Goal: Task Accomplishment & Management: Complete application form

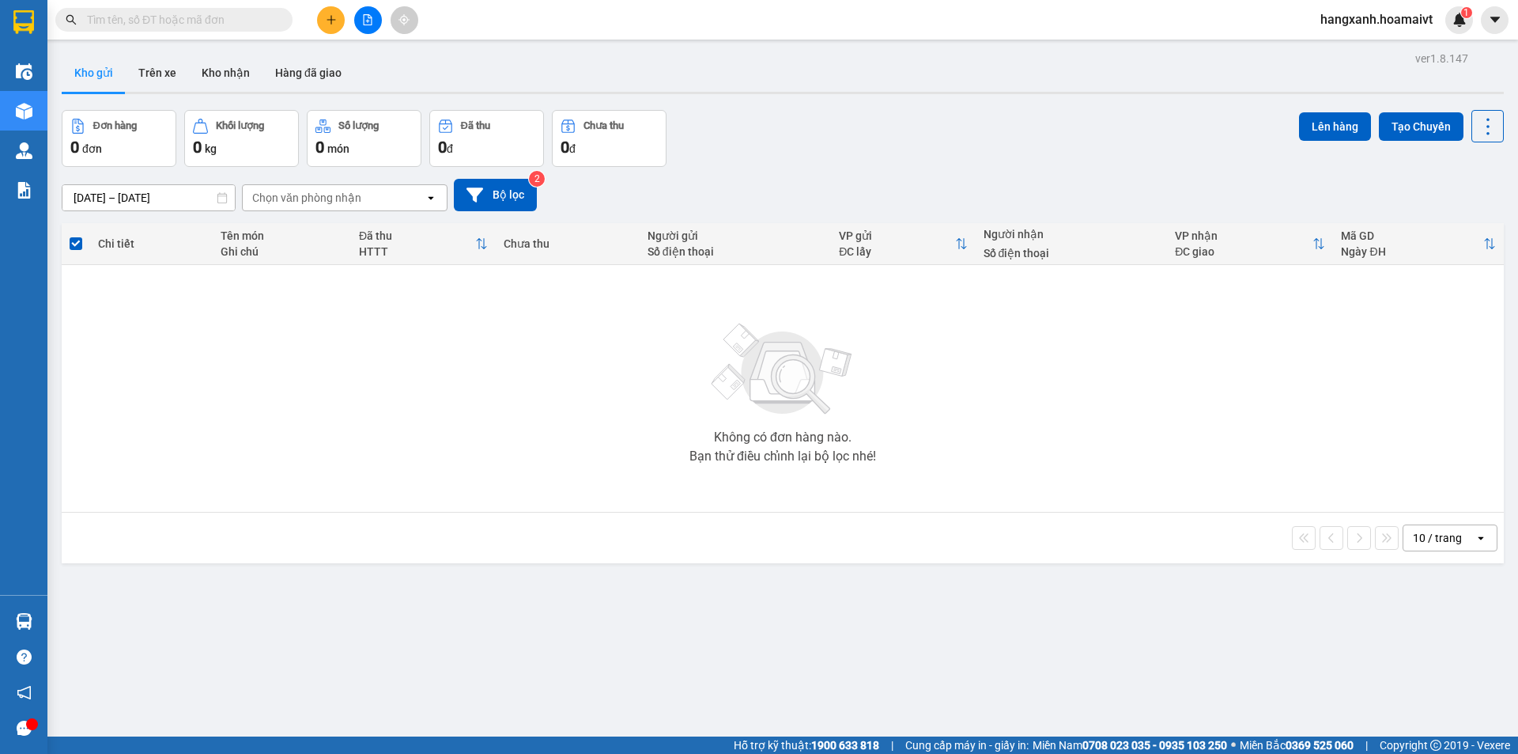
click at [329, 24] on icon "plus" at bounding box center [331, 19] width 11 height 11
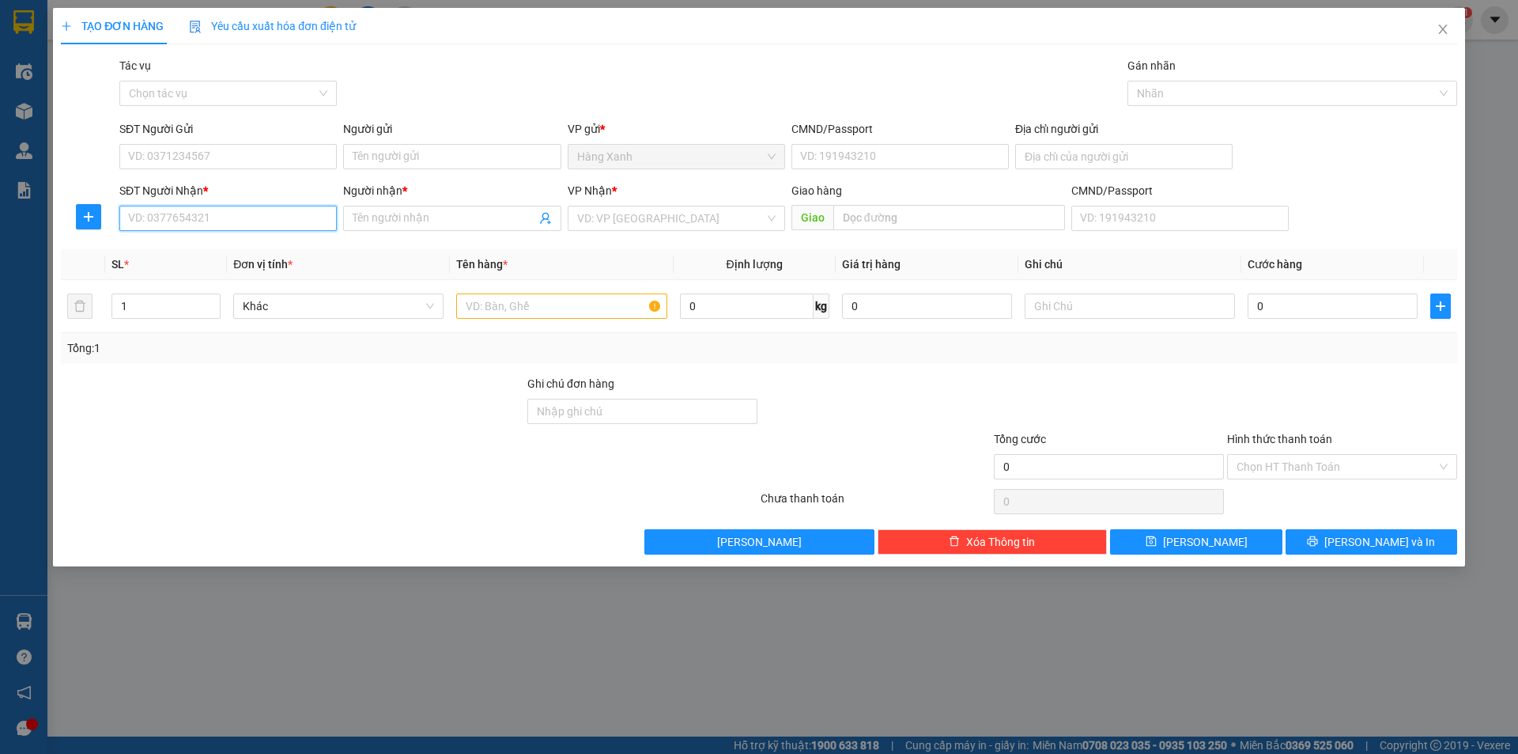
click at [280, 222] on input "SĐT Người Nhận *" at bounding box center [227, 218] width 217 height 25
click at [234, 247] on div "0938321212 - MY" at bounding box center [228, 249] width 198 height 17
type input "0938321212"
type input "MY"
type input "0938321212"
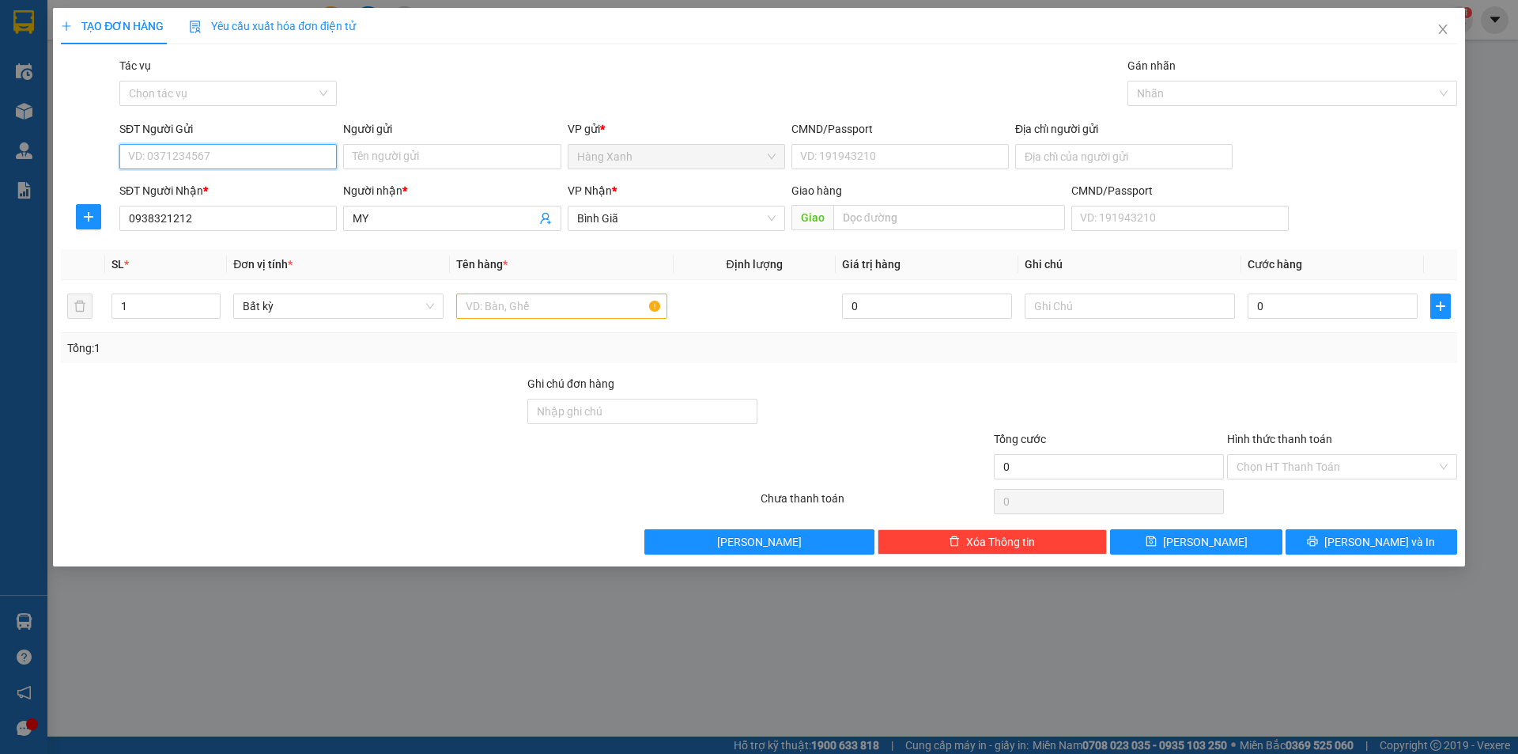
click at [260, 157] on input "SĐT Người Gửi" at bounding box center [227, 156] width 217 height 25
click at [229, 187] on div "0868719840 - nam" at bounding box center [228, 188] width 198 height 17
type input "0868719840"
type input "nam"
type input "025097007902"
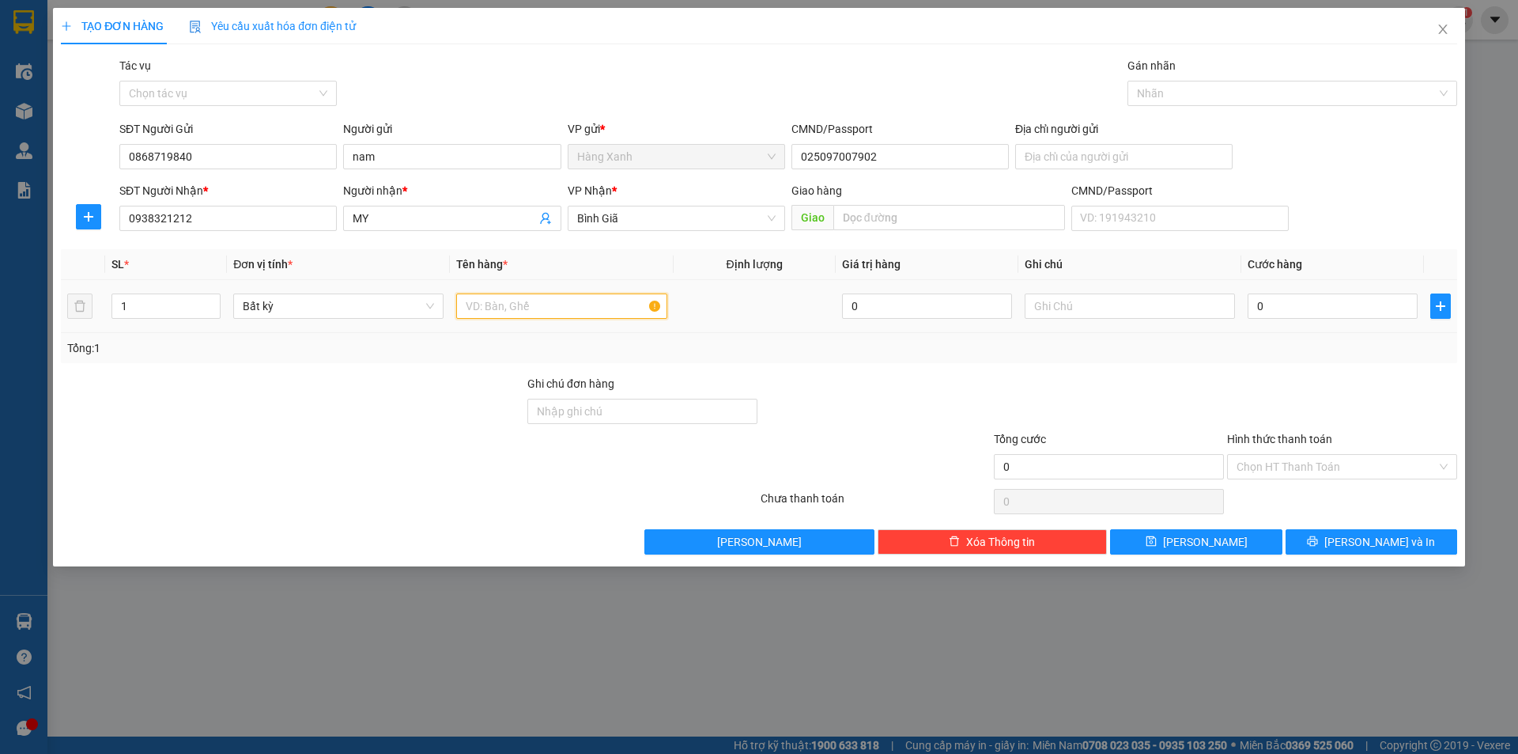
click at [470, 303] on input "text" at bounding box center [561, 305] width 210 height 25
click at [473, 303] on input "6thung" at bounding box center [561, 305] width 210 height 25
type input "thung"
click at [1350, 316] on input "0" at bounding box center [1333, 305] width 170 height 25
type input "3"
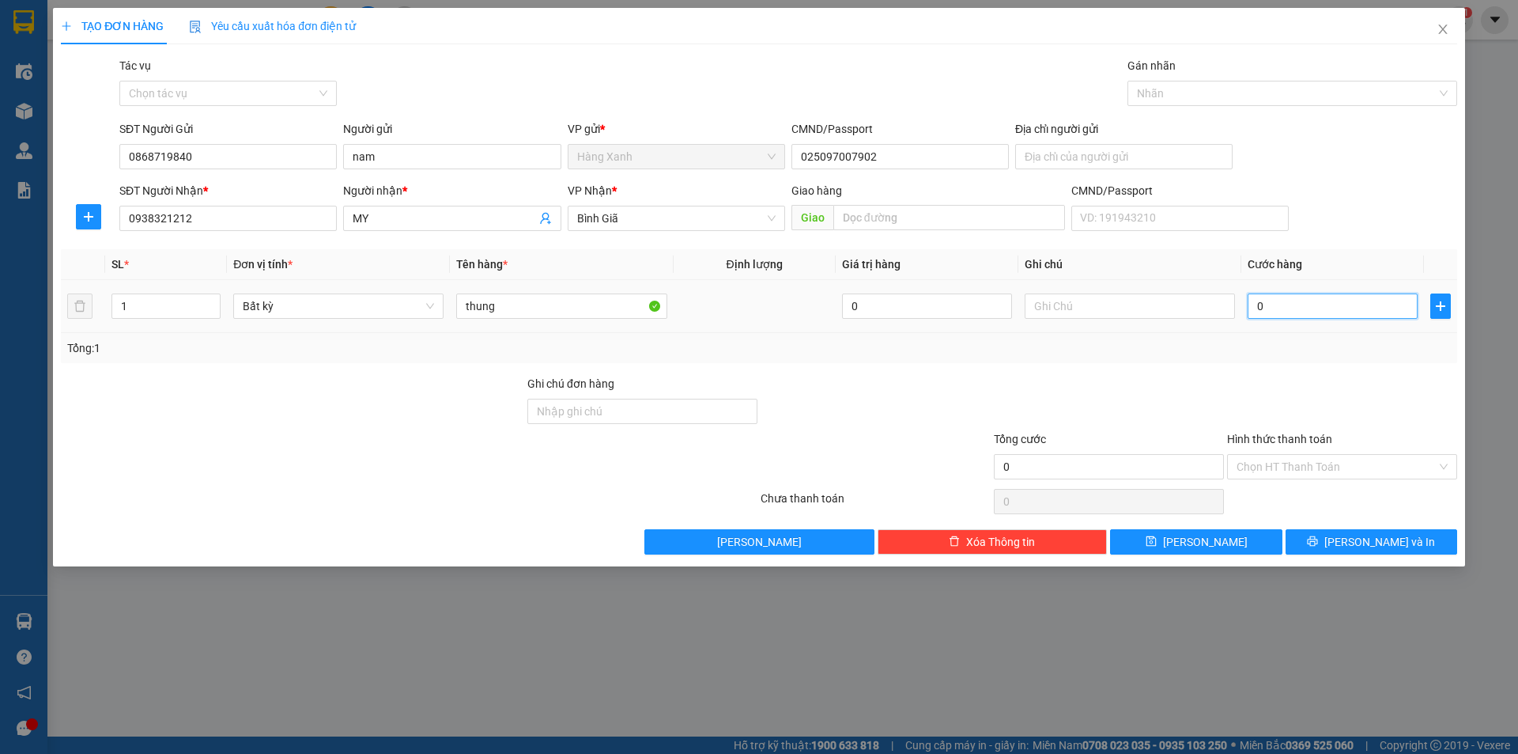
type input "3"
type input "30"
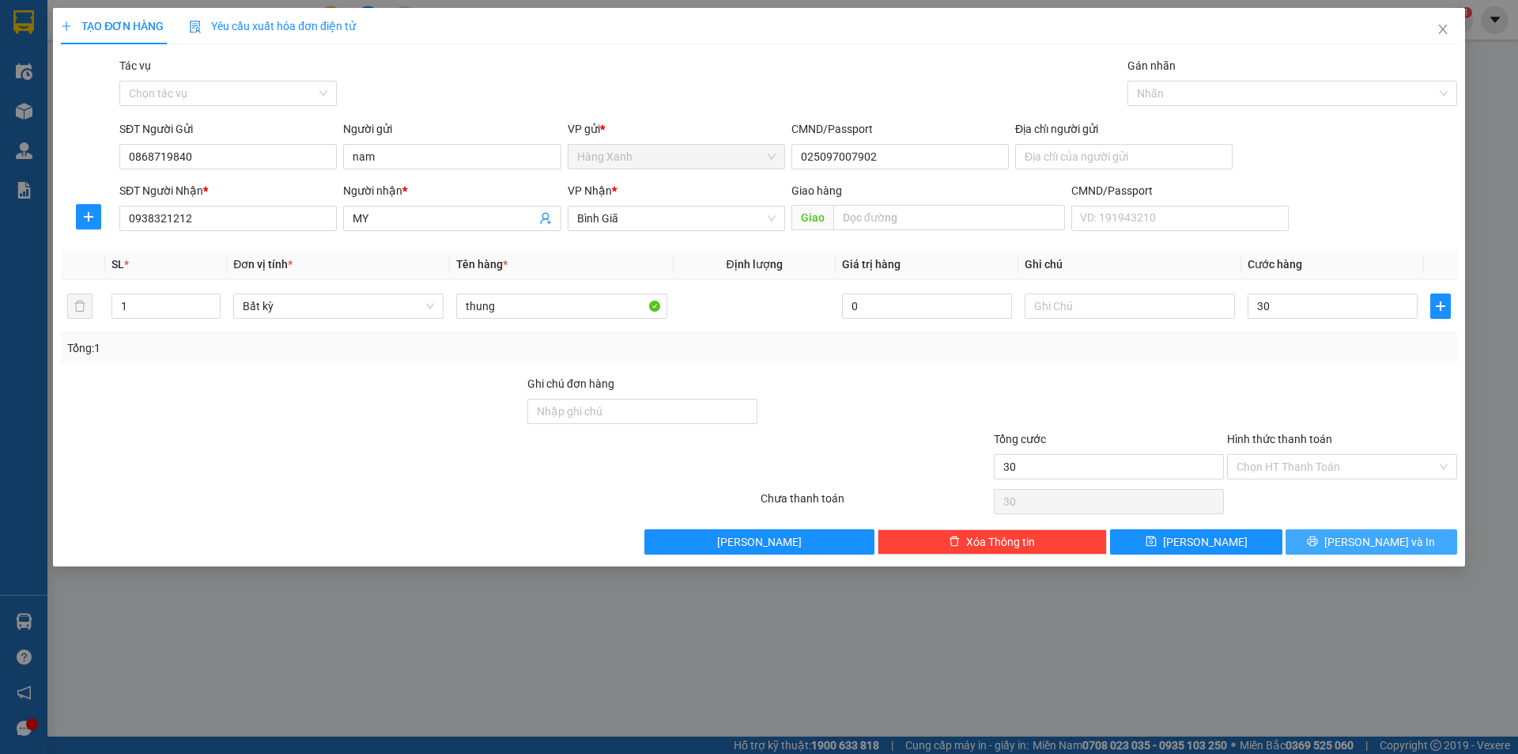
type input "30.000"
click at [1380, 546] on span "[PERSON_NAME] và In" at bounding box center [1380, 541] width 111 height 17
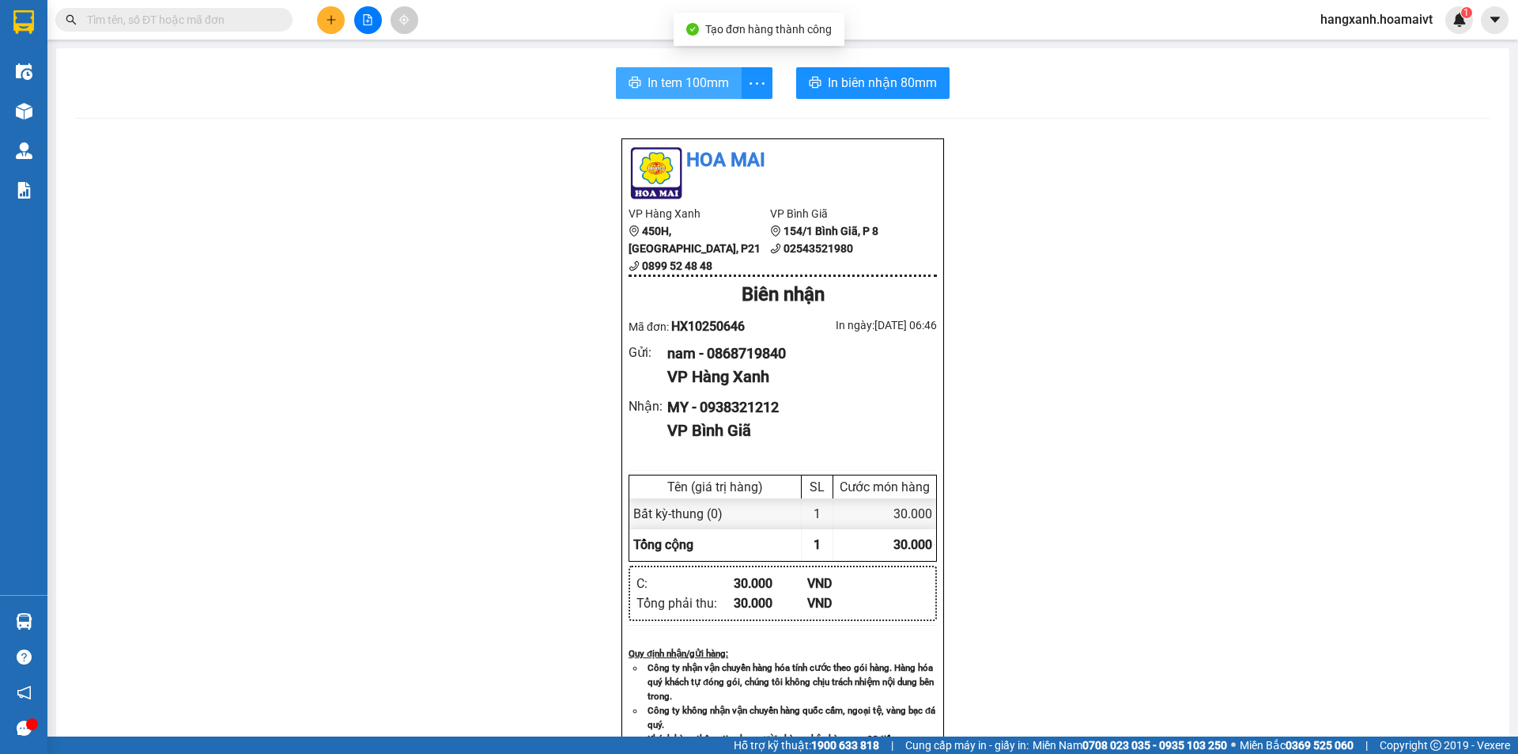
click at [701, 82] on span "In tem 100mm" at bounding box center [688, 83] width 81 height 20
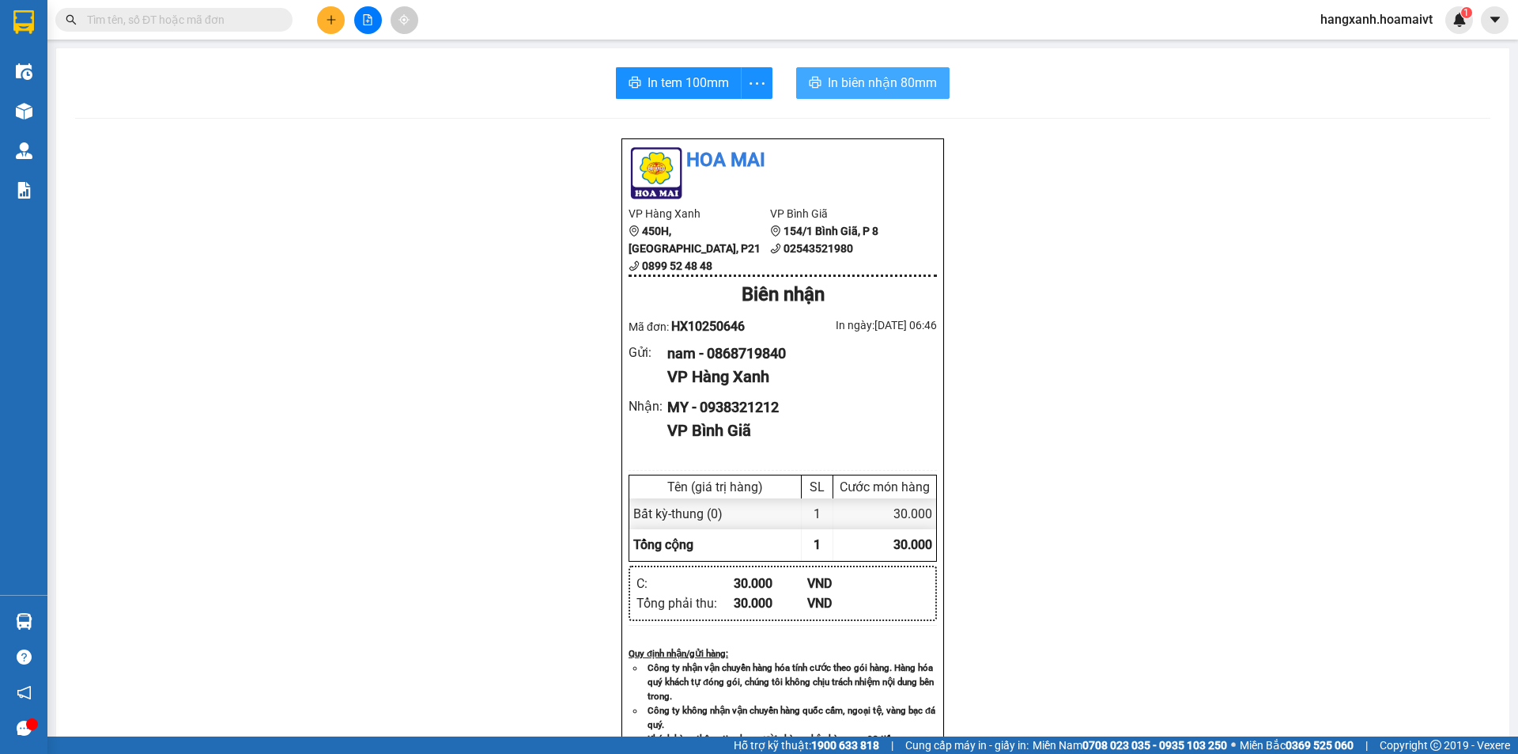
click at [862, 89] on span "In biên nhận 80mm" at bounding box center [882, 83] width 109 height 20
